Goal: Transaction & Acquisition: Obtain resource

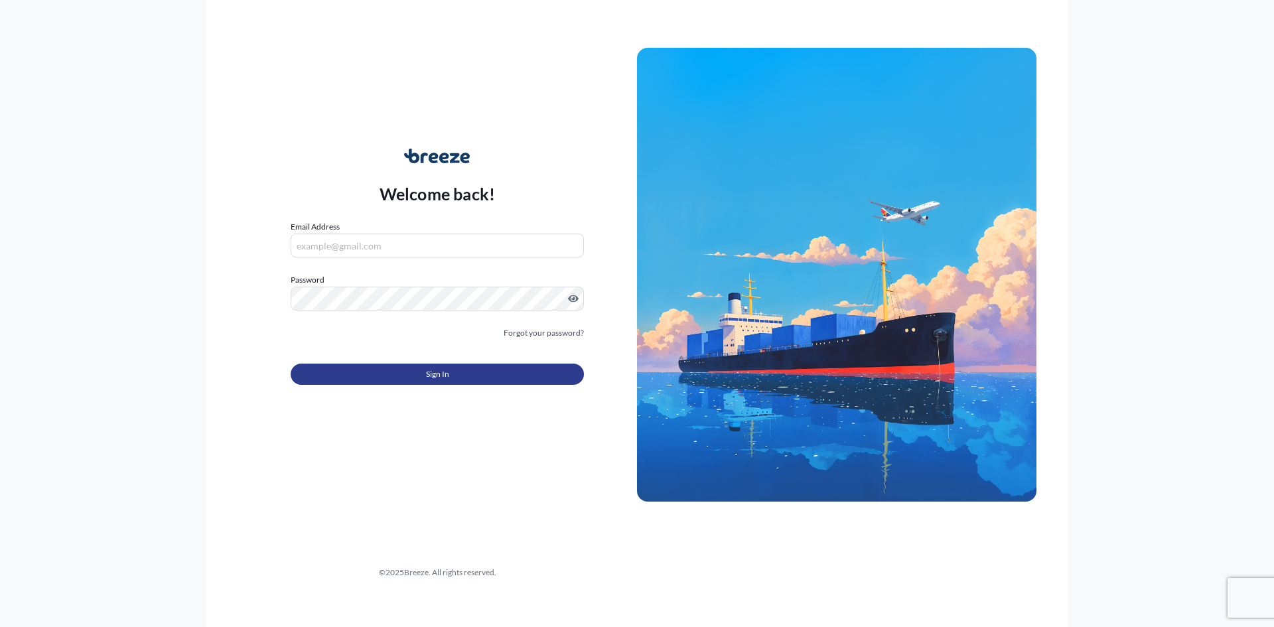
type input "[PERSON_NAME][EMAIL_ADDRESS][PERSON_NAME][DOMAIN_NAME]"
click at [459, 366] on button "Sign In" at bounding box center [437, 374] width 293 height 21
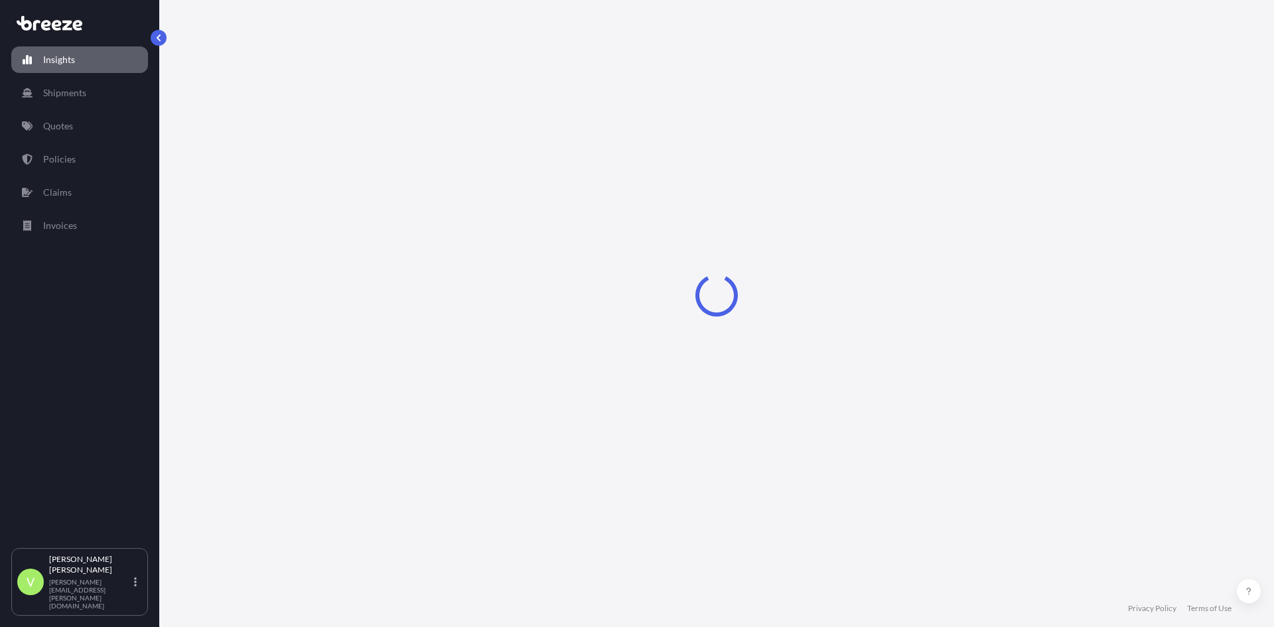
select select "2025"
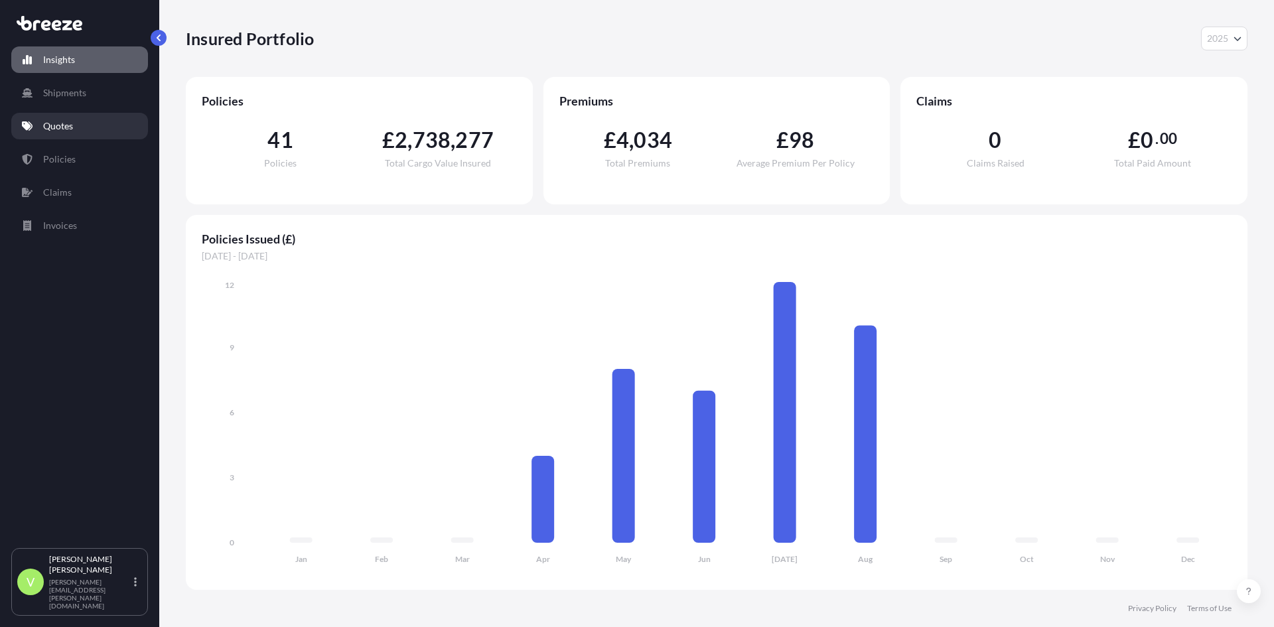
click at [55, 125] on p "Quotes" at bounding box center [58, 125] width 30 height 13
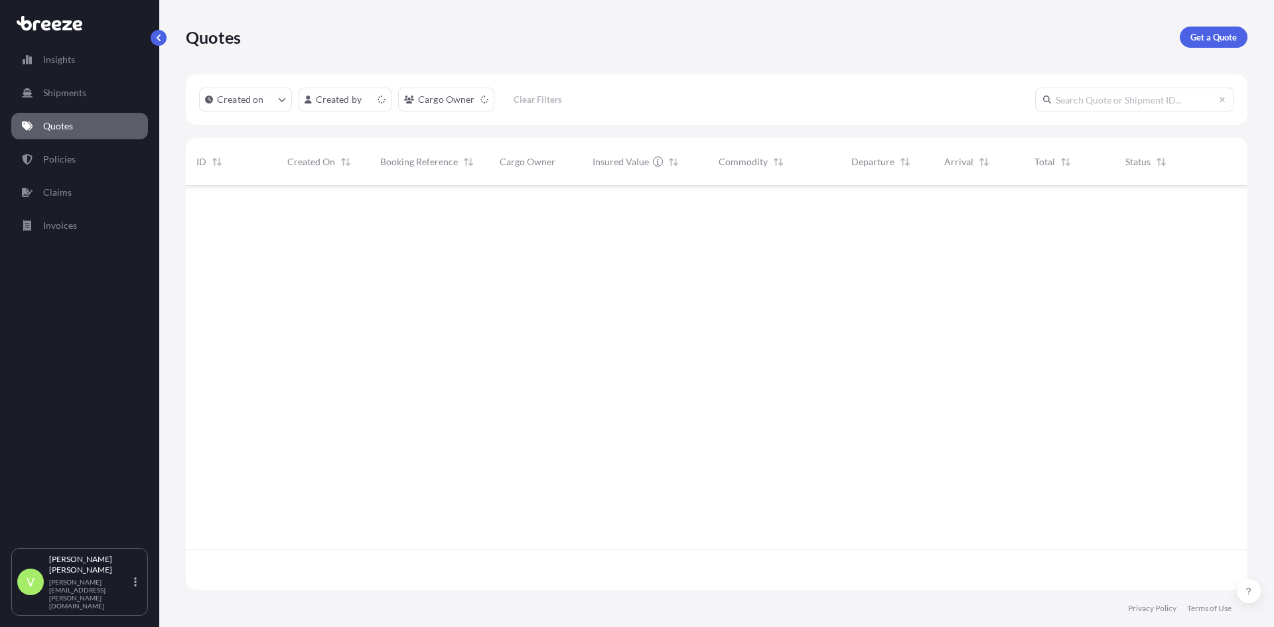
scroll to position [402, 1052]
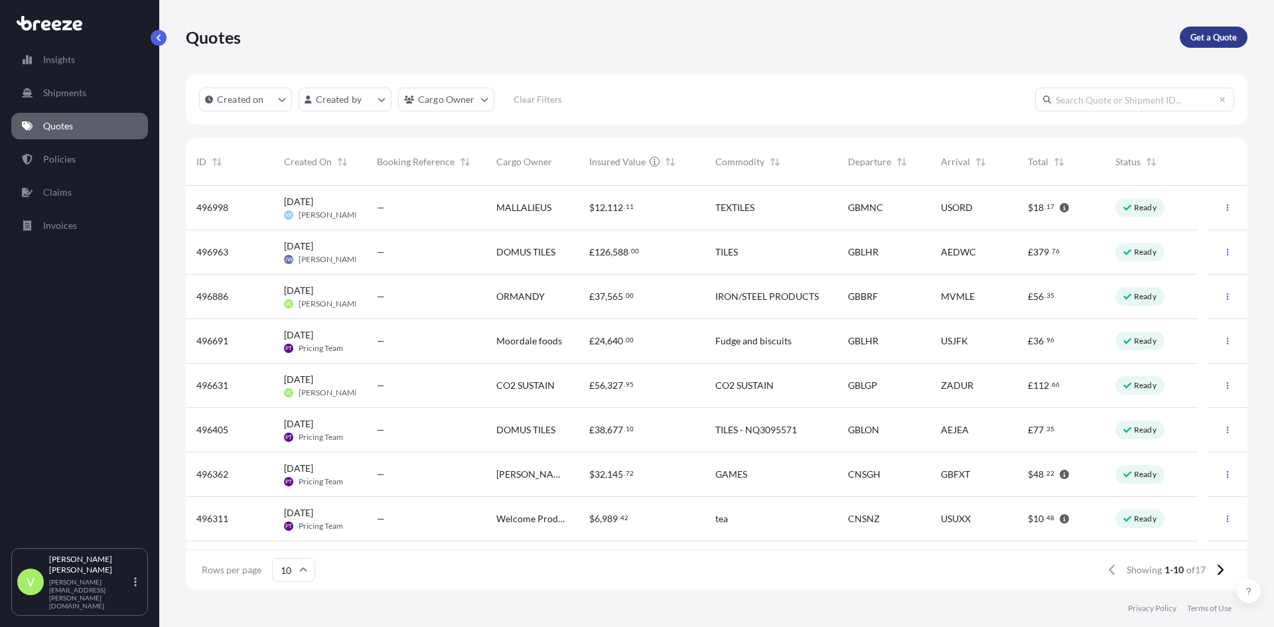
click at [1196, 36] on p "Get a Quote" at bounding box center [1214, 37] width 46 height 13
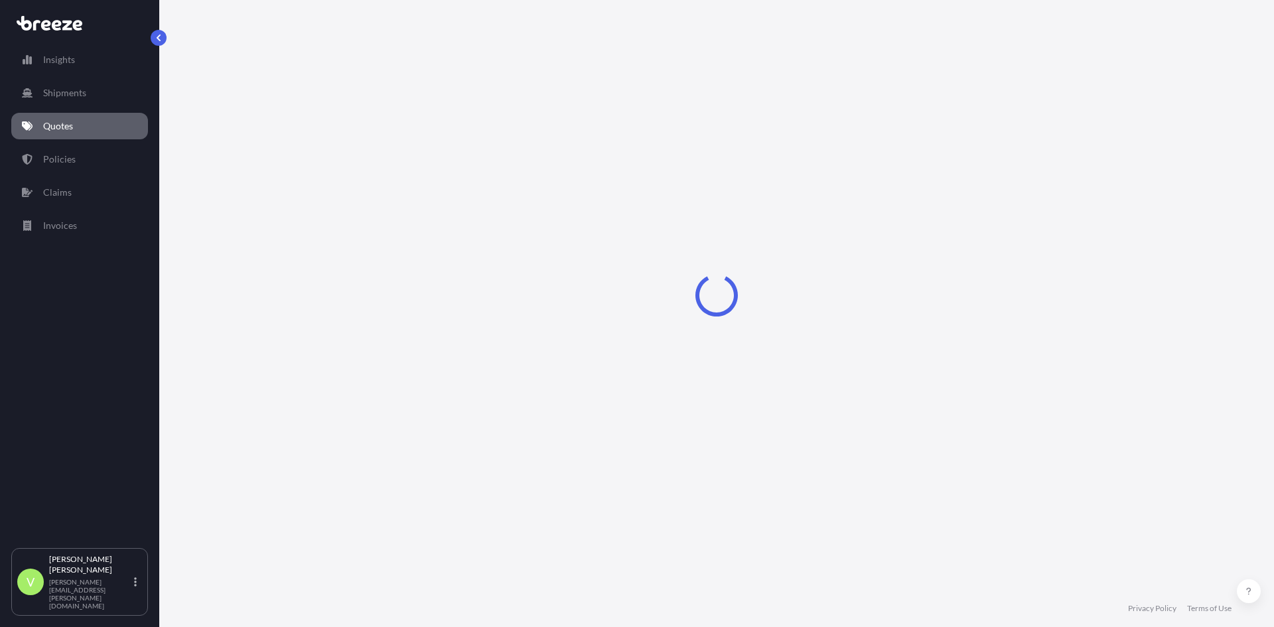
select select "Sea"
select select "1"
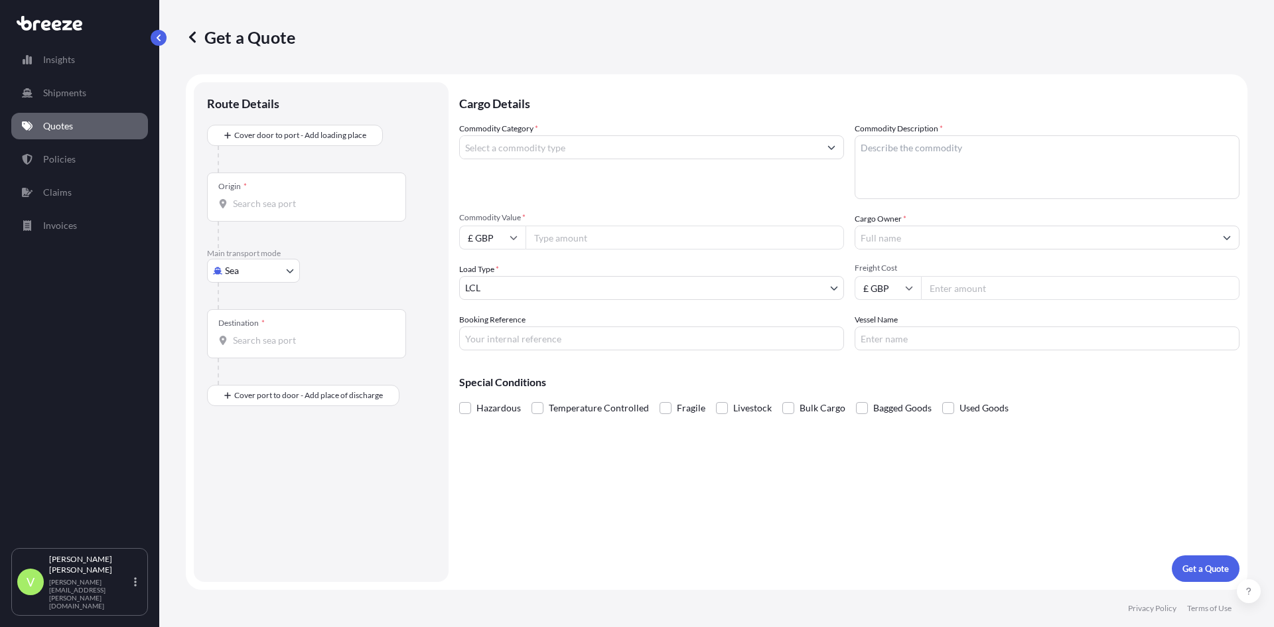
click at [286, 210] on input "Origin *" at bounding box center [311, 203] width 157 height 13
click at [284, 342] on input "Destination *" at bounding box center [311, 340] width 157 height 13
type input "COCTG - [GEOGRAPHIC_DATA], [GEOGRAPHIC_DATA]"
click at [301, 208] on input "Origin * Please select an origin" at bounding box center [311, 208] width 157 height 13
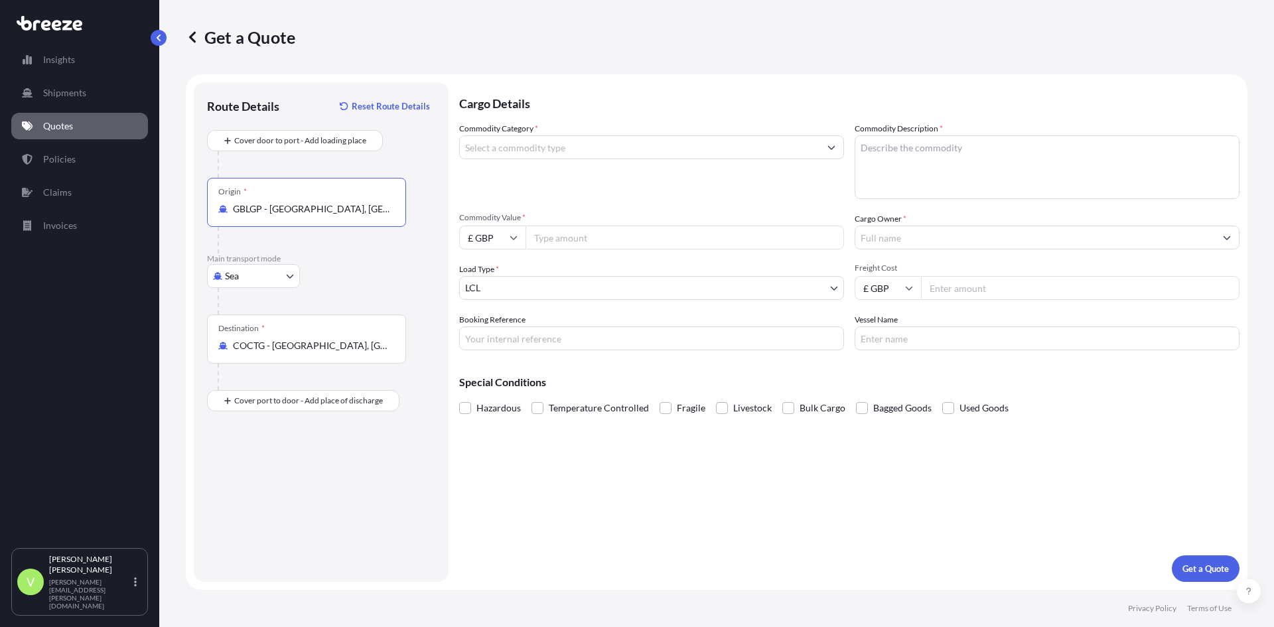
type input "GBLGP - [GEOGRAPHIC_DATA], [GEOGRAPHIC_DATA]"
click at [535, 145] on input "Commodity Category *" at bounding box center [640, 147] width 360 height 24
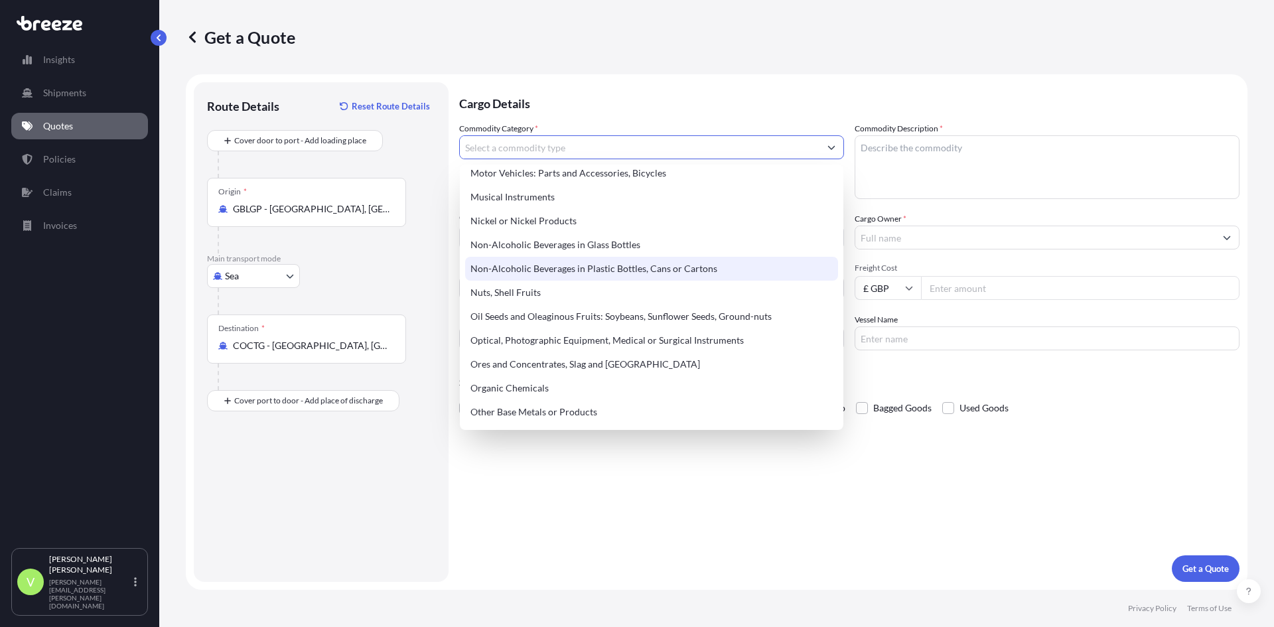
scroll to position [1991, 0]
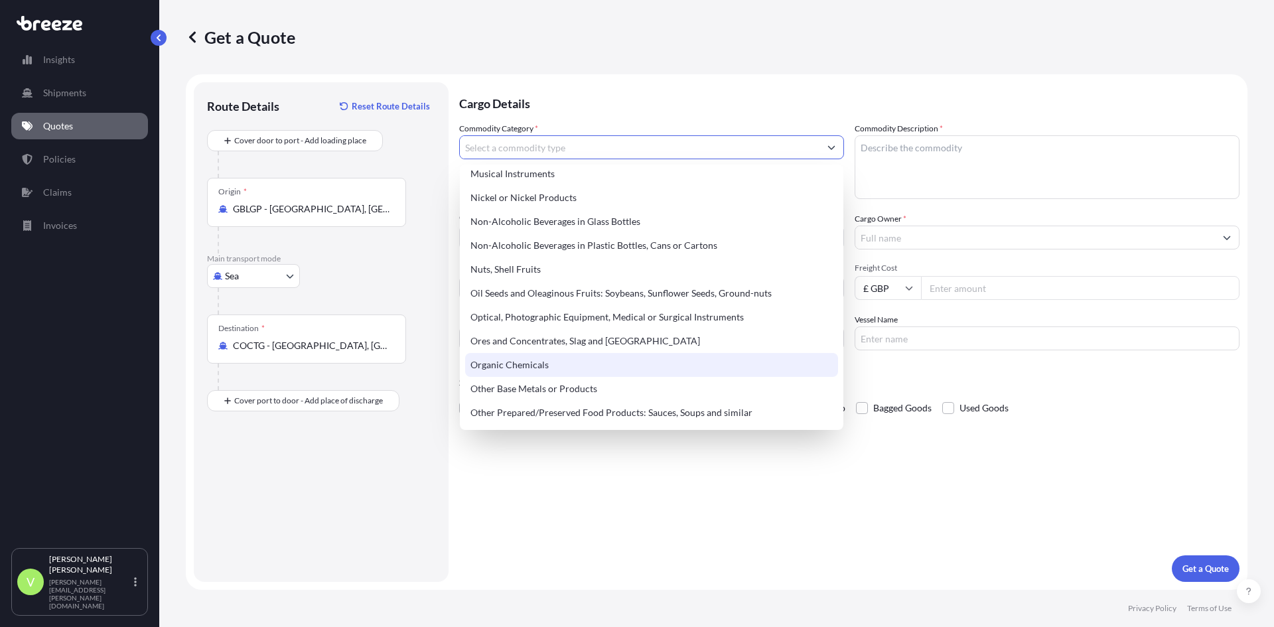
click at [523, 362] on div "Organic Chemicals" at bounding box center [651, 365] width 373 height 24
type input "Organic Chemicals"
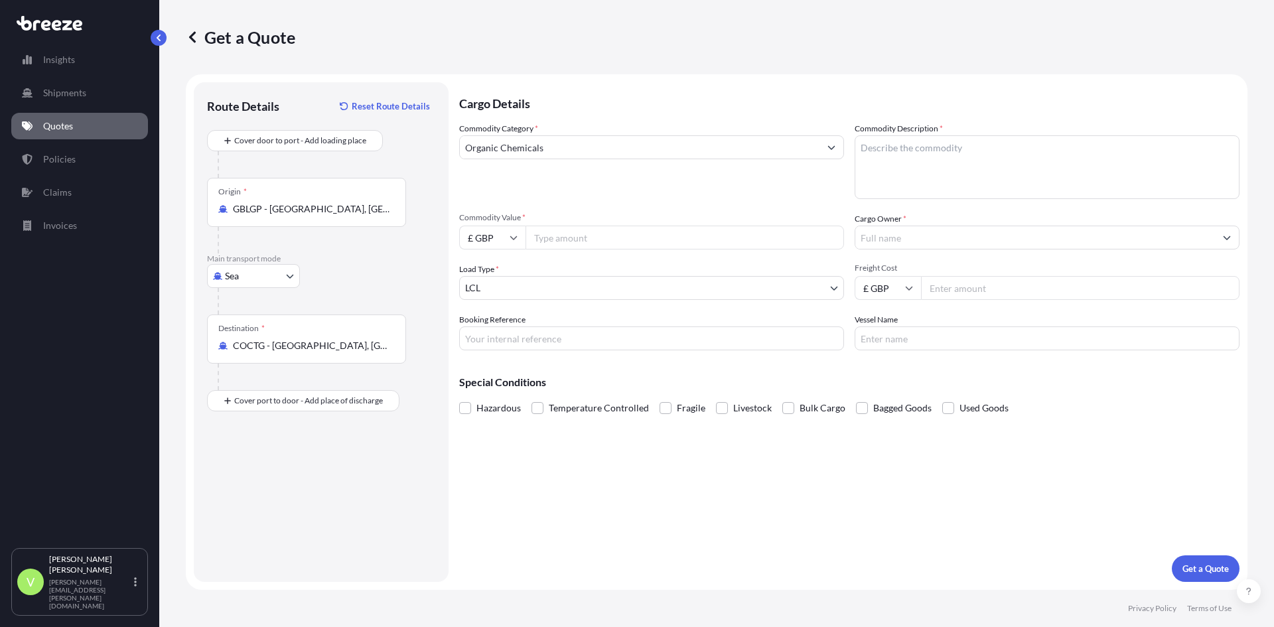
click at [563, 232] on input "Commodity Value *" at bounding box center [685, 238] width 319 height 24
type input "17640"
click at [903, 176] on textarea "Commodity Description *" at bounding box center [1047, 167] width 385 height 64
type textarea "co2 sustain"
click at [893, 233] on input "Cargo Owner *" at bounding box center [1035, 238] width 360 height 24
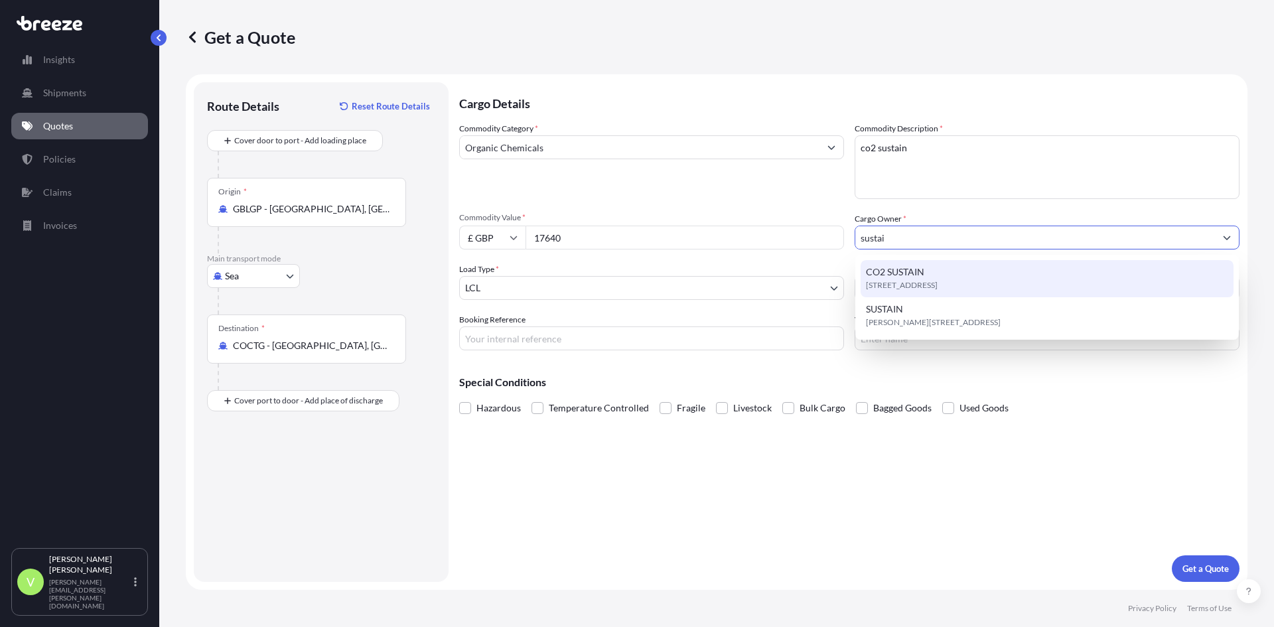
click at [900, 265] on span "CO2 SUSTAIN" at bounding box center [895, 271] width 58 height 13
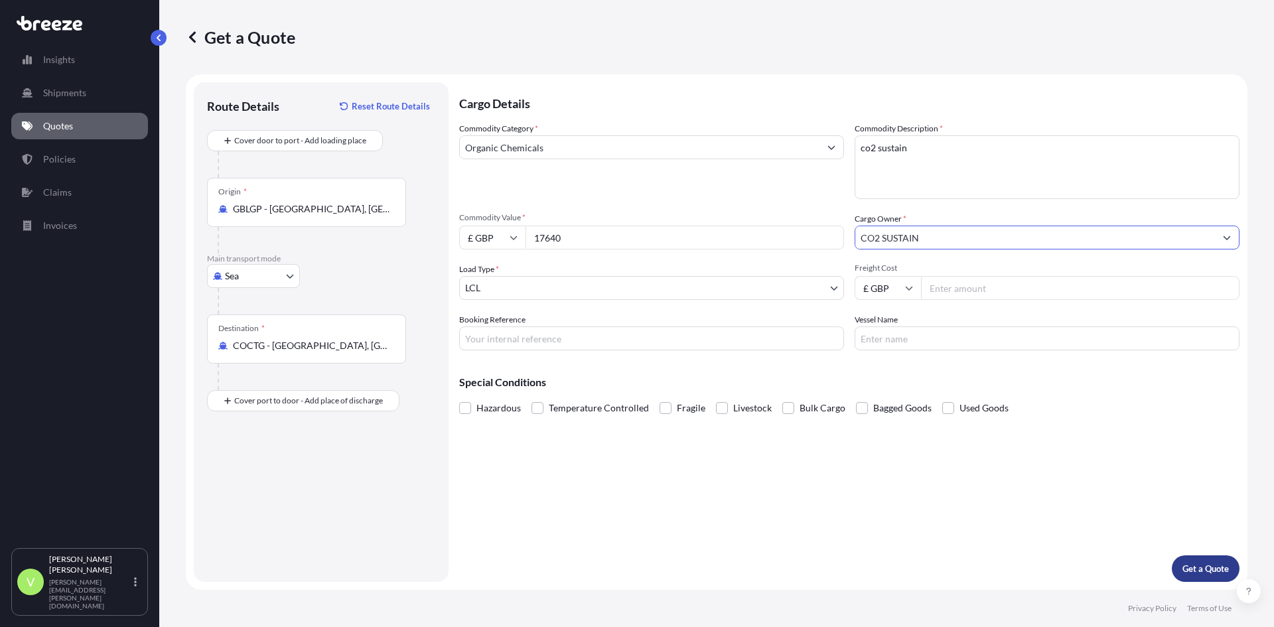
type input "CO2 SUSTAIN"
click at [1204, 568] on p "Get a Quote" at bounding box center [1206, 568] width 46 height 13
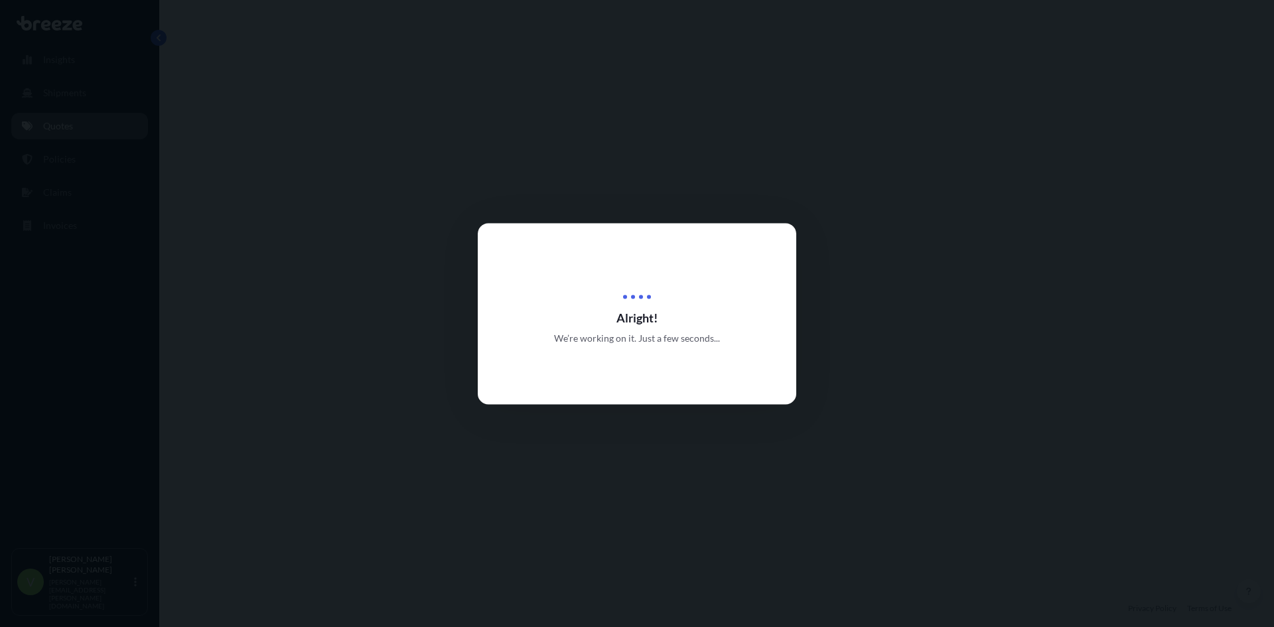
select select "Sea"
select select "1"
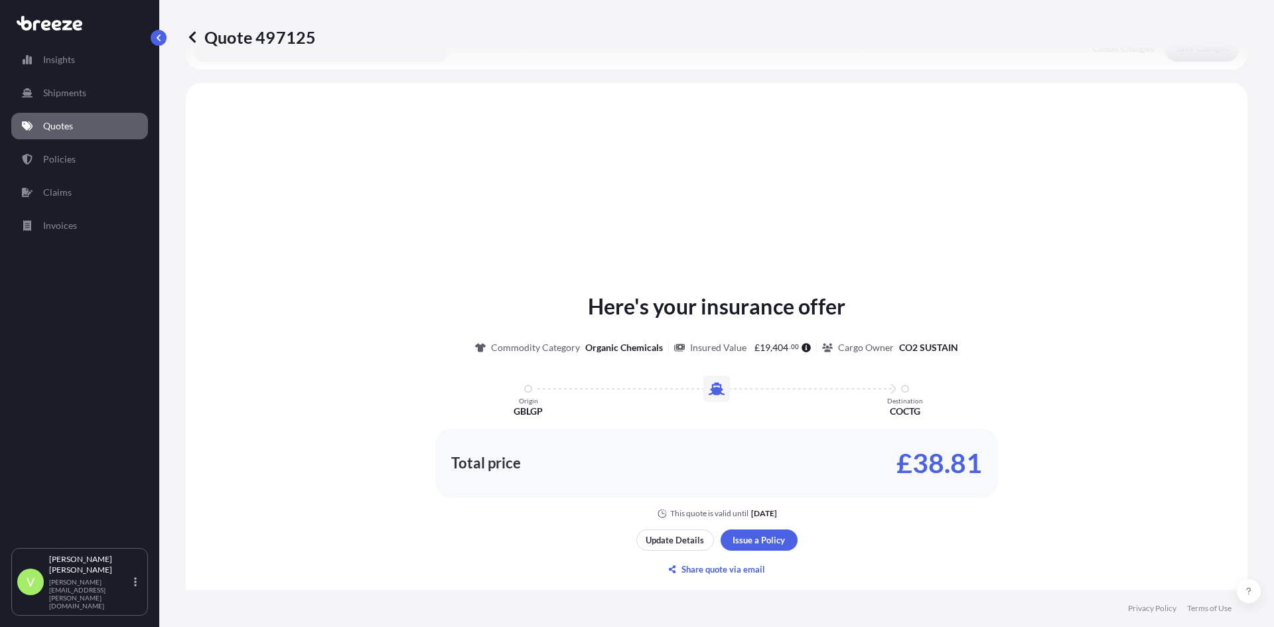
scroll to position [400, 0]
